Goal: Transaction & Acquisition: Purchase product/service

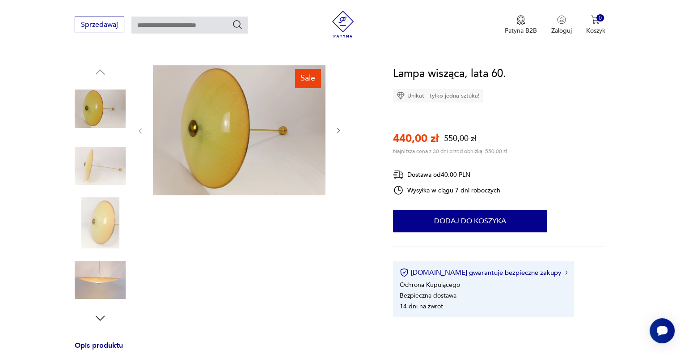
click at [96, 224] on img at bounding box center [100, 222] width 51 height 51
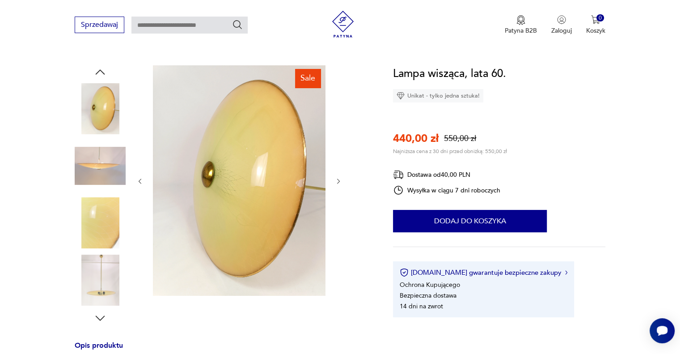
click at [108, 281] on img at bounding box center [100, 279] width 51 height 51
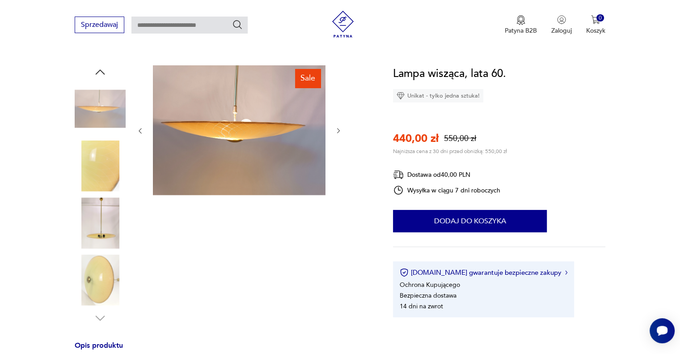
click at [97, 228] on img at bounding box center [100, 222] width 51 height 51
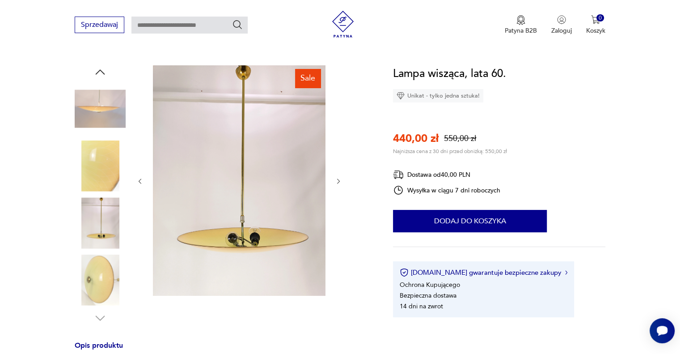
click at [102, 165] on img at bounding box center [100, 165] width 51 height 51
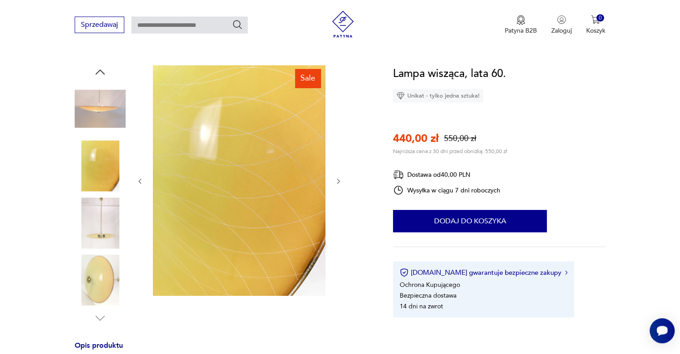
click at [98, 111] on img at bounding box center [100, 108] width 51 height 51
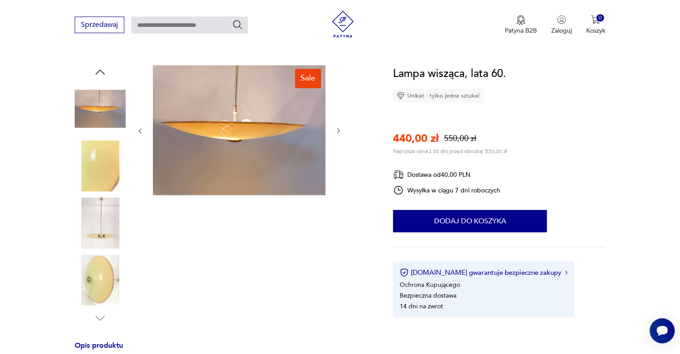
click at [88, 164] on img at bounding box center [100, 165] width 51 height 51
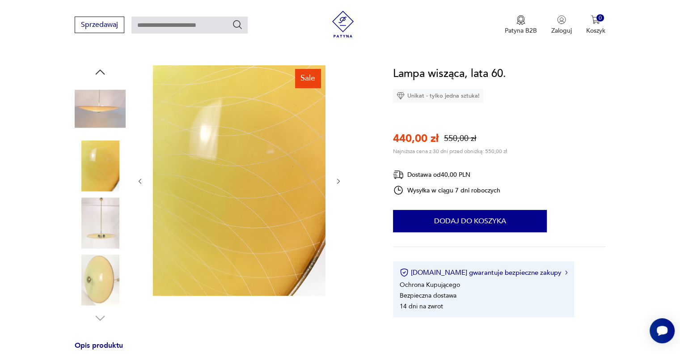
click at [95, 100] on img at bounding box center [100, 108] width 51 height 51
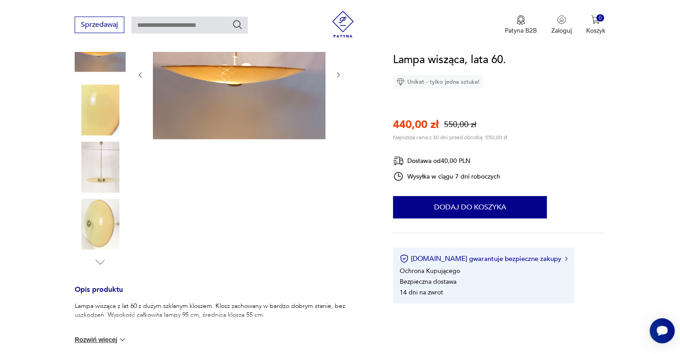
scroll to position [139, 0]
click at [106, 171] on img at bounding box center [100, 166] width 51 height 51
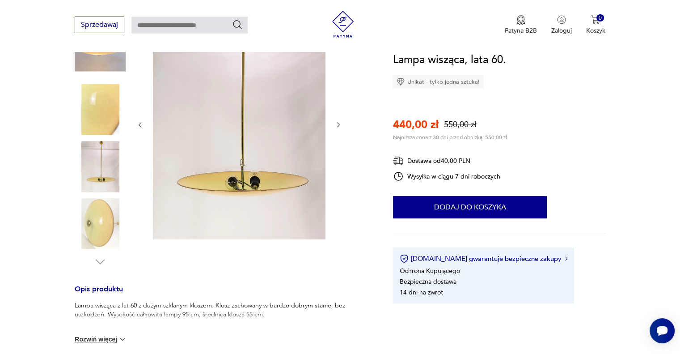
click at [107, 225] on img at bounding box center [100, 223] width 51 height 51
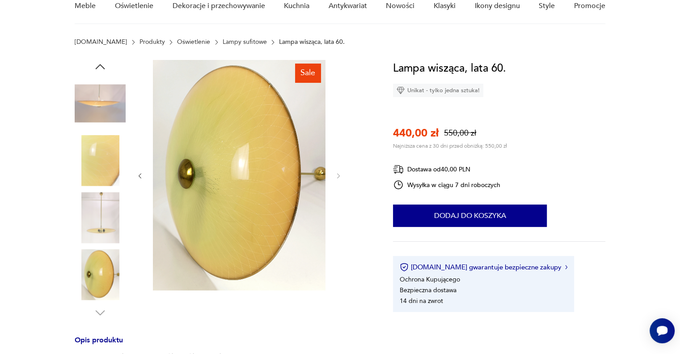
scroll to position [0, 0]
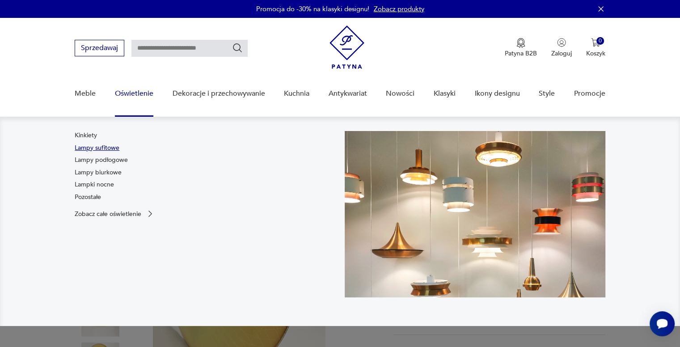
click at [104, 148] on link "Lampy sufitowe" at bounding box center [97, 148] width 45 height 9
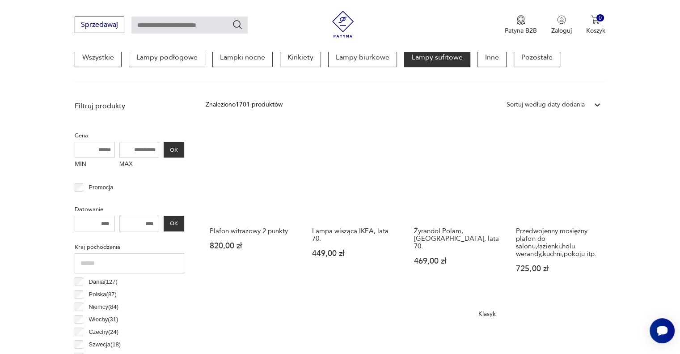
scroll to position [250, 0]
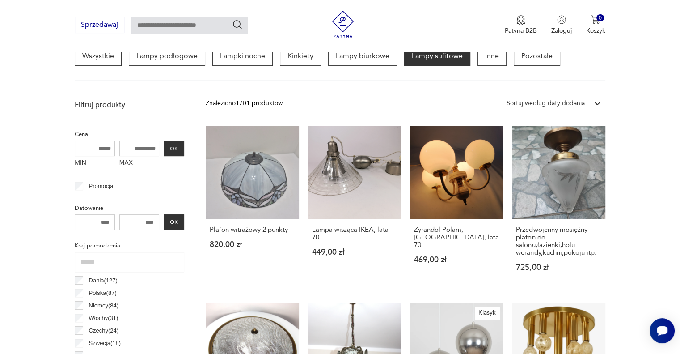
click at [136, 150] on input "MAX" at bounding box center [139, 148] width 40 height 16
type input "*"
type input "***"
click at [181, 147] on button "OK" at bounding box center [174, 148] width 21 height 16
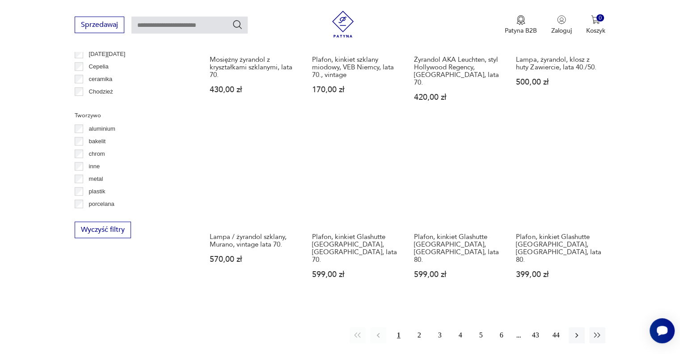
scroll to position [791, 0]
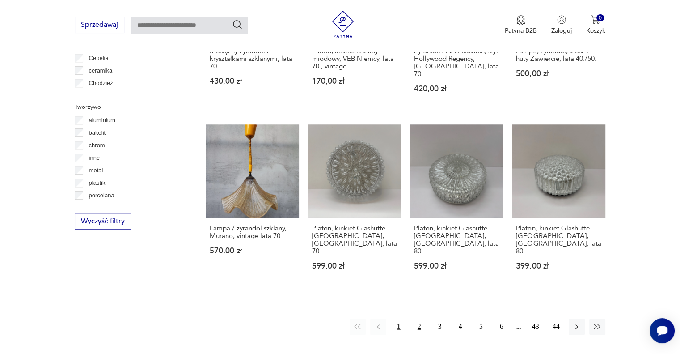
click at [414, 318] on button "2" at bounding box center [419, 326] width 16 height 16
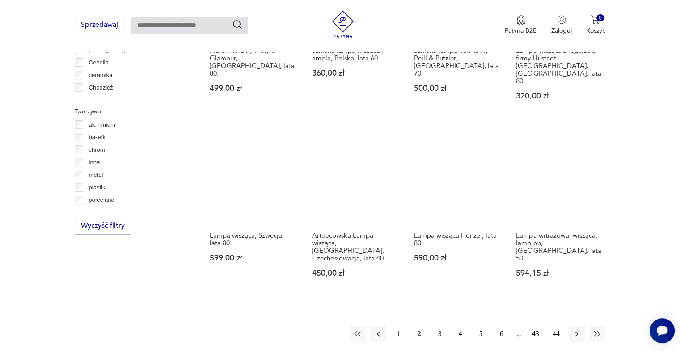
scroll to position [787, 0]
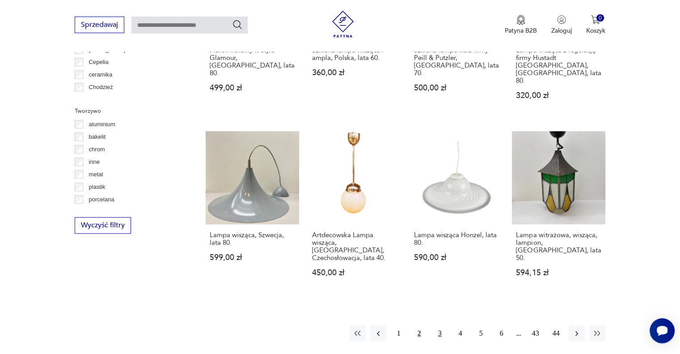
click at [440, 325] on button "3" at bounding box center [440, 333] width 16 height 16
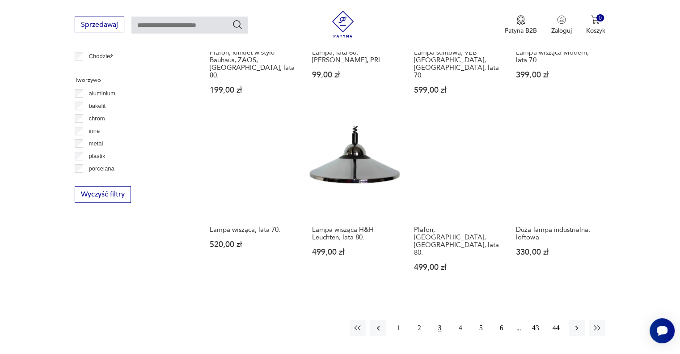
scroll to position [818, 0]
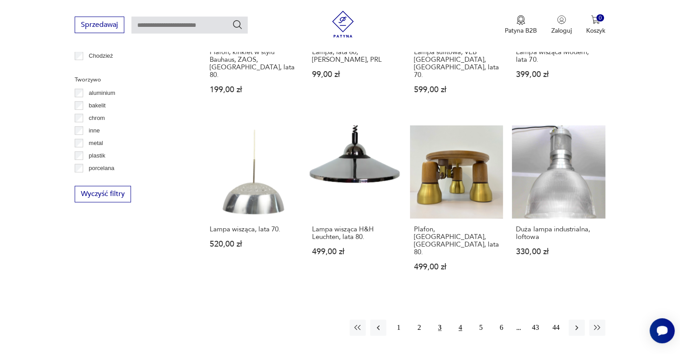
click at [462, 319] on button "4" at bounding box center [461, 327] width 16 height 16
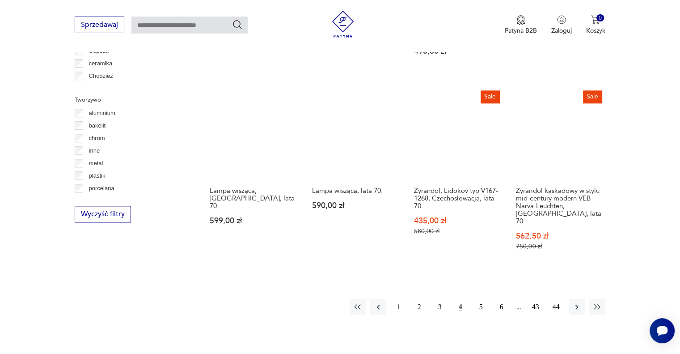
scroll to position [833, 0]
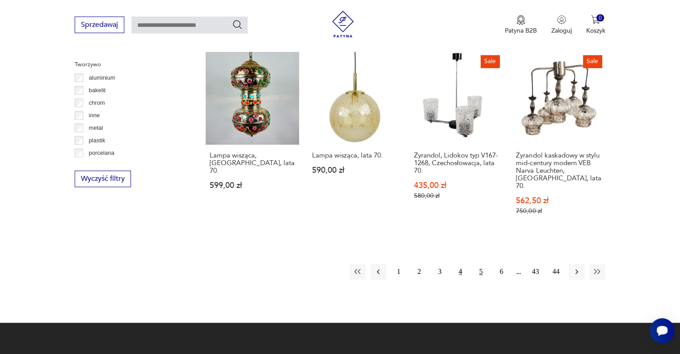
click at [477, 263] on button "5" at bounding box center [481, 271] width 16 height 16
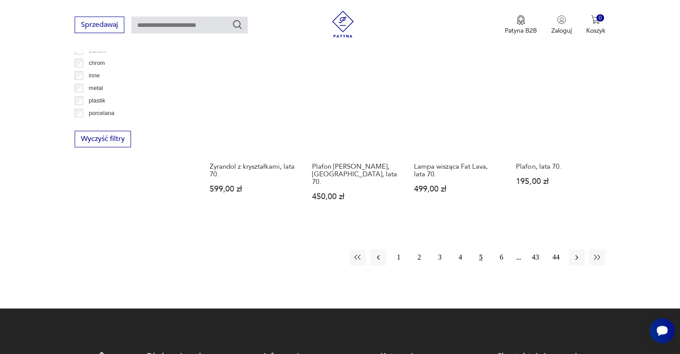
scroll to position [876, 0]
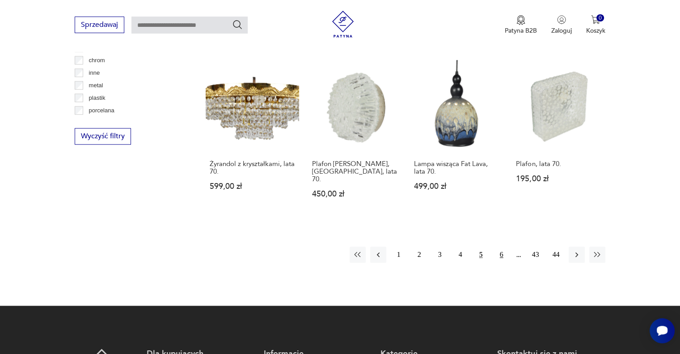
click at [503, 246] on button "6" at bounding box center [502, 254] width 16 height 16
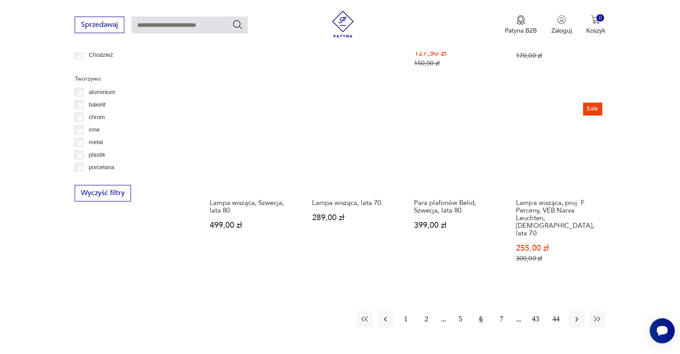
scroll to position [819, 0]
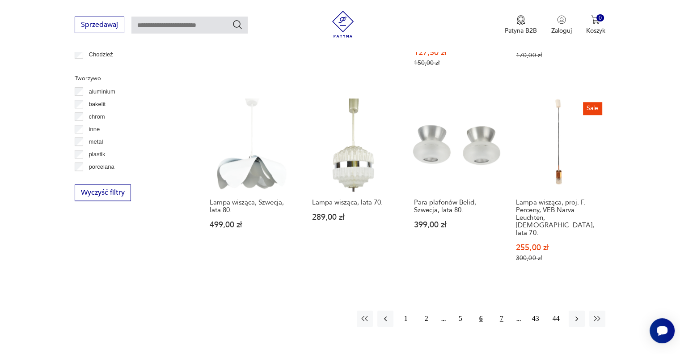
click at [503, 310] on button "7" at bounding box center [502, 318] width 16 height 16
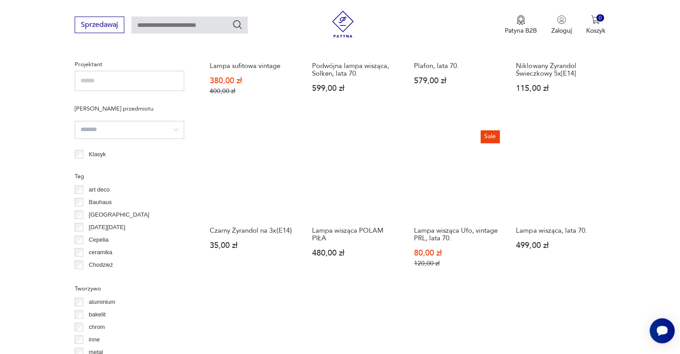
scroll to position [599, 0]
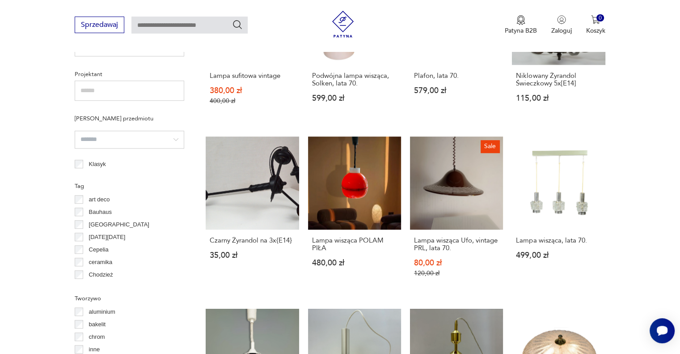
click at [617, 154] on section "Filtruj produkty Cena MIN MAX *** OK Promocja Datowanie OK Kraj pochodzenia Dan…" at bounding box center [340, 154] width 680 height 816
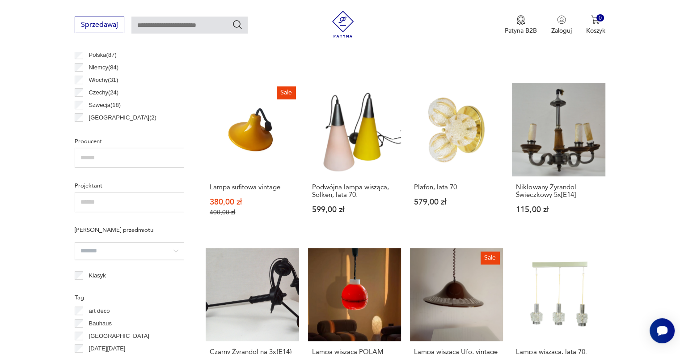
scroll to position [483, 0]
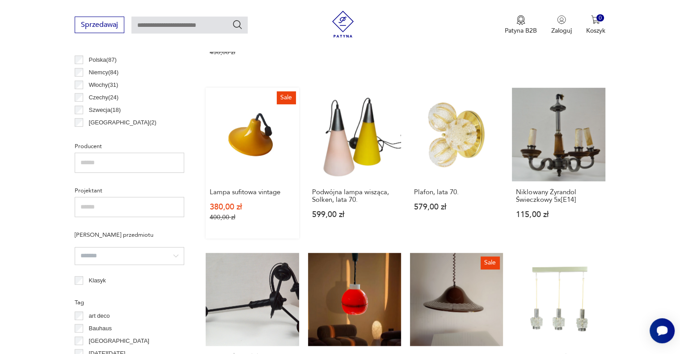
click at [241, 125] on link "Sale Lampa sufitowa vintage 380,00 zł 400,00 zł" at bounding box center [252, 163] width 93 height 150
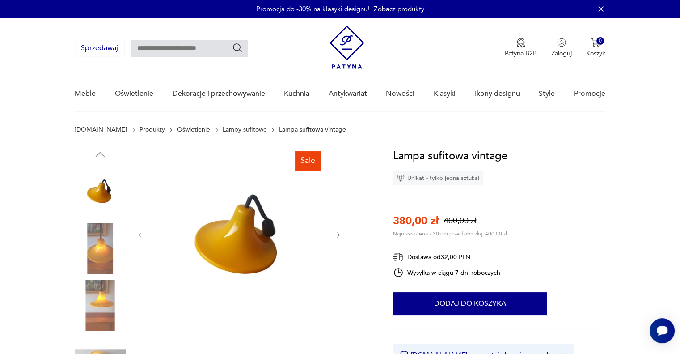
click at [99, 241] on img at bounding box center [100, 248] width 51 height 51
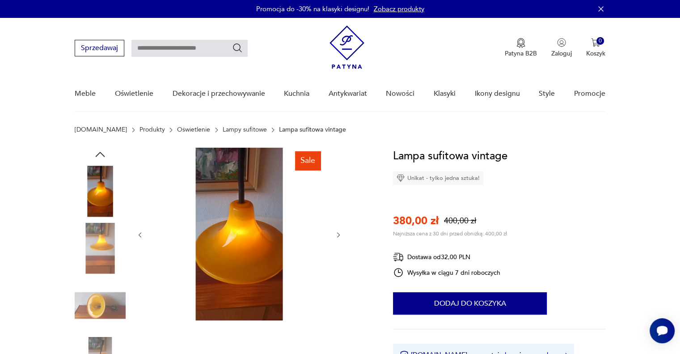
click at [107, 236] on img at bounding box center [100, 248] width 51 height 51
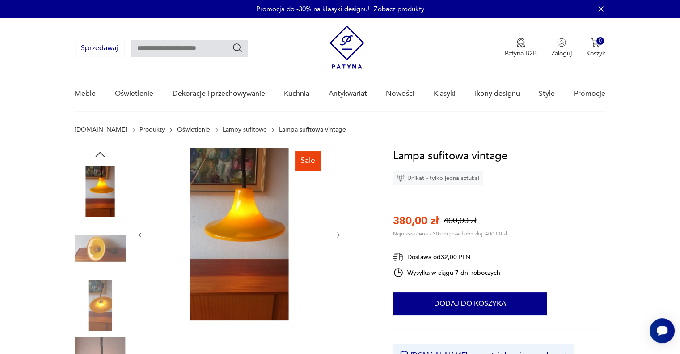
click at [103, 250] on img at bounding box center [100, 248] width 51 height 51
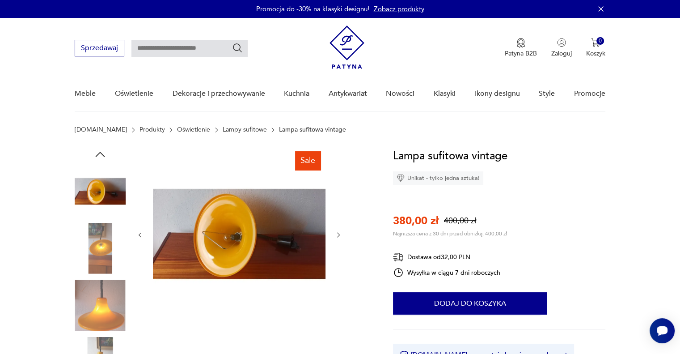
click at [103, 250] on img at bounding box center [100, 248] width 51 height 51
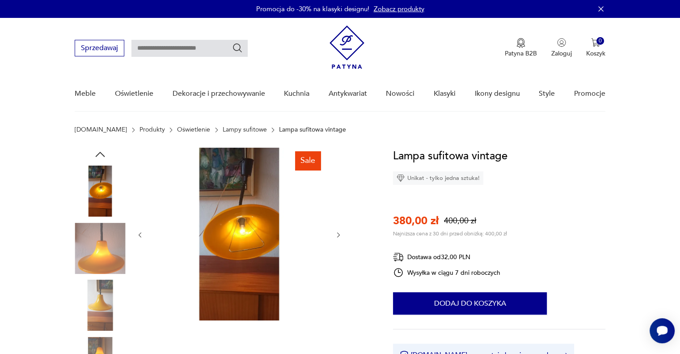
click at [102, 288] on img at bounding box center [100, 304] width 51 height 51
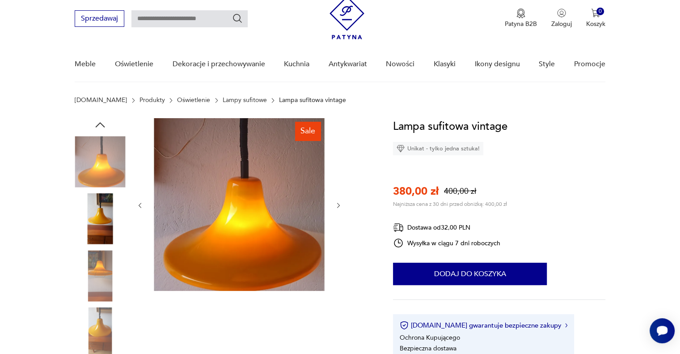
scroll to position [31, 0]
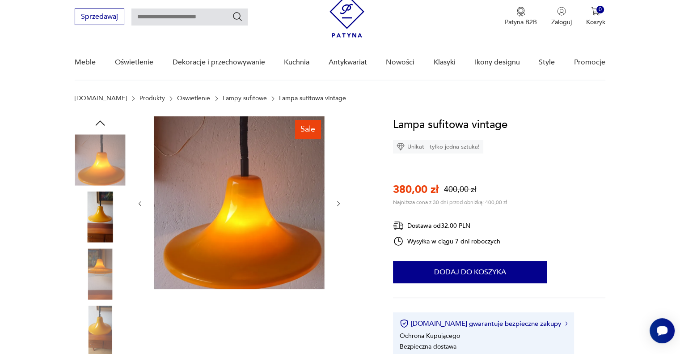
click at [102, 288] on img at bounding box center [100, 273] width 51 height 51
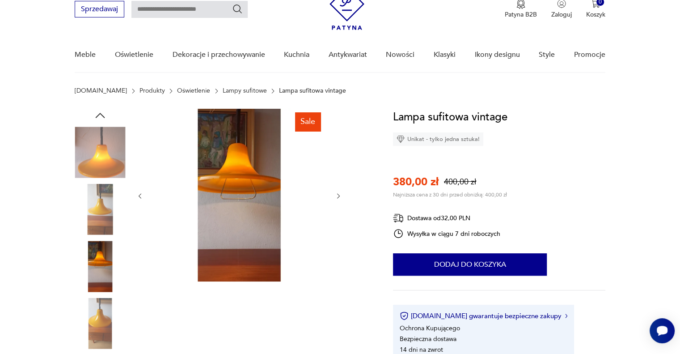
scroll to position [39, 0]
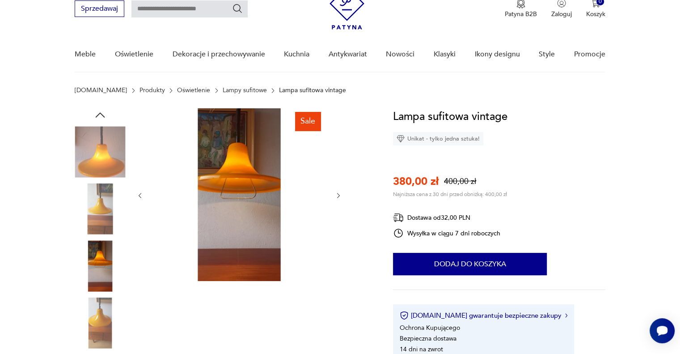
click at [101, 306] on img at bounding box center [100, 322] width 51 height 51
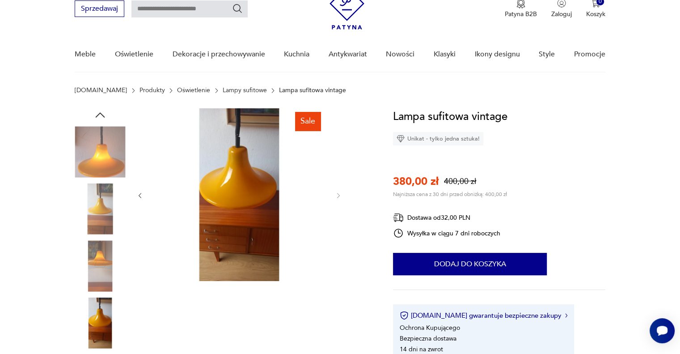
click at [99, 268] on img at bounding box center [100, 265] width 51 height 51
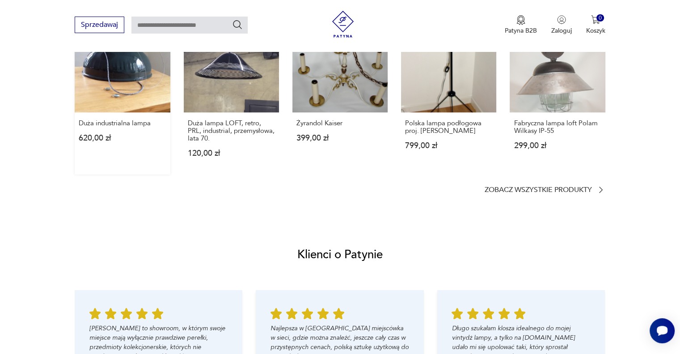
scroll to position [689, 0]
